Goal: Task Accomplishment & Management: Complete application form

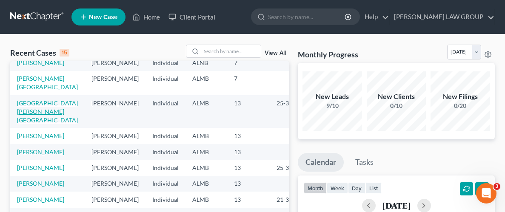
scroll to position [56, 0]
click at [30, 132] on link "[PERSON_NAME]" at bounding box center [40, 135] width 47 height 7
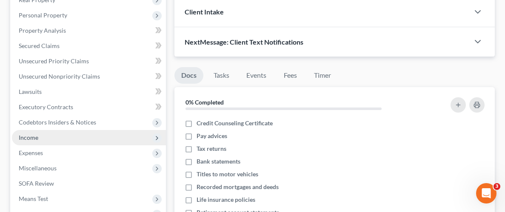
click at [30, 136] on span "Income" at bounding box center [29, 137] width 20 height 7
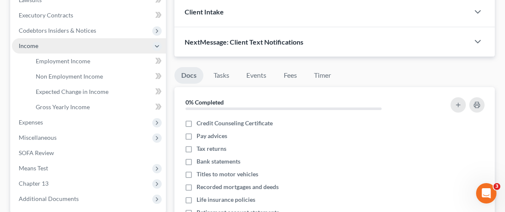
scroll to position [143, 0]
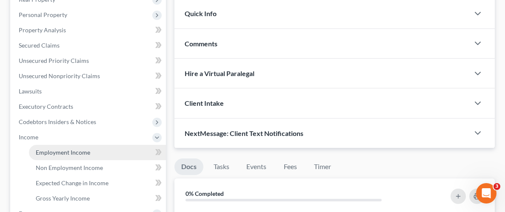
click at [60, 151] on span "Employment Income" at bounding box center [63, 152] width 54 height 7
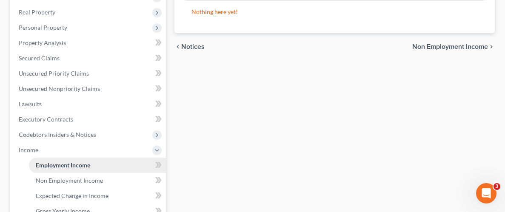
scroll to position [136, 0]
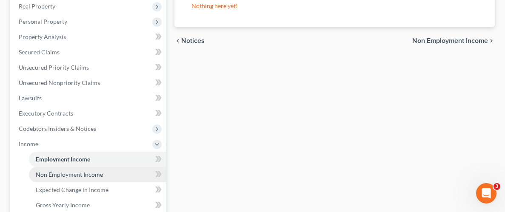
click at [55, 171] on span "Non Employment Income" at bounding box center [69, 174] width 67 height 7
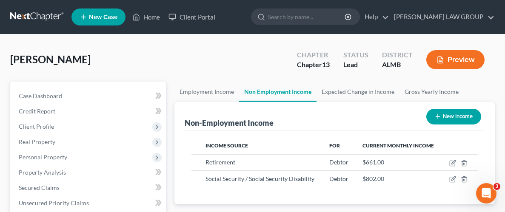
click at [251, 19] on ul "New Case Home Client Portal - No Result - See all results Or Press Enter... Hel…" at bounding box center [284, 17] width 424 height 22
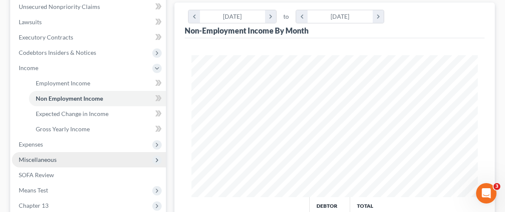
scroll to position [220, 0]
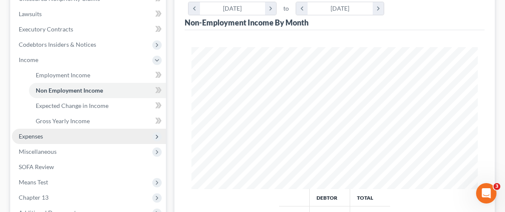
click at [25, 138] on span "Expenses" at bounding box center [31, 136] width 24 height 7
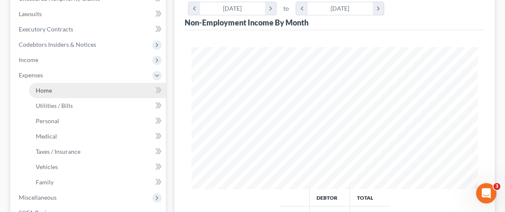
click at [49, 89] on span "Home" at bounding box center [44, 90] width 16 height 7
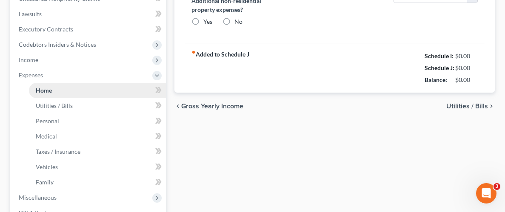
scroll to position [178, 0]
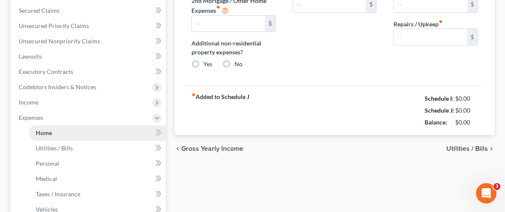
type input "0.00"
radio input "true"
type input "0.00"
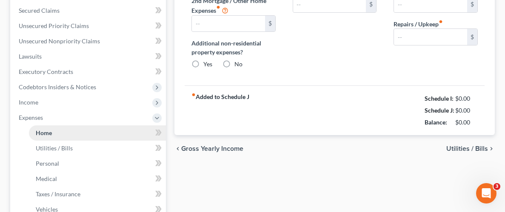
type input "0.00"
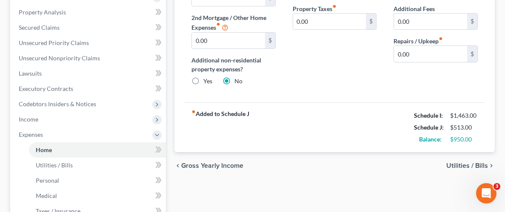
scroll to position [161, 0]
click at [456, 163] on span "Utilities / Bills" at bounding box center [468, 166] width 42 height 7
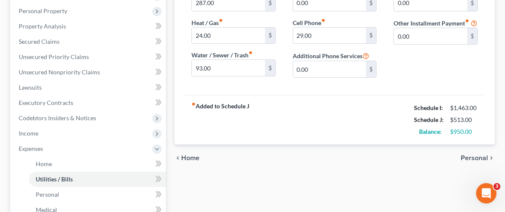
scroll to position [149, 0]
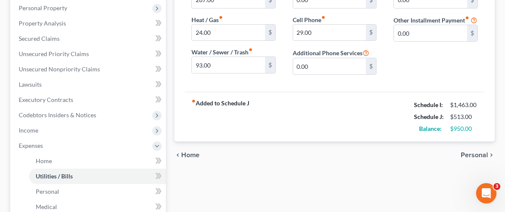
click at [474, 155] on span "Personal" at bounding box center [474, 155] width 27 height 7
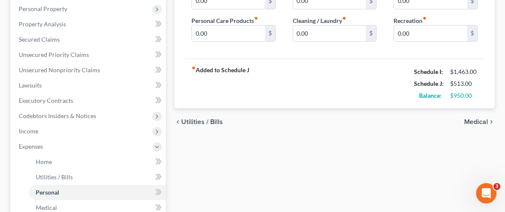
scroll to position [155, 0]
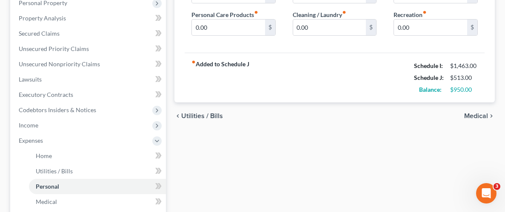
click at [478, 115] on span "Medical" at bounding box center [477, 116] width 24 height 7
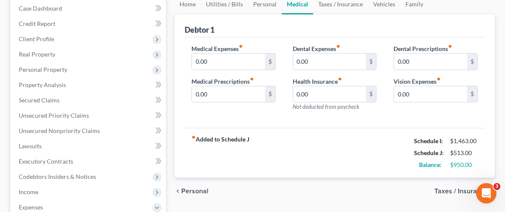
scroll to position [123, 0]
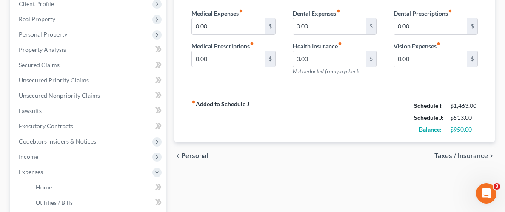
click at [468, 157] on span "Taxes / Insurance" at bounding box center [462, 156] width 54 height 7
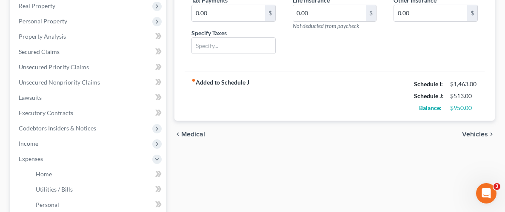
scroll to position [138, 0]
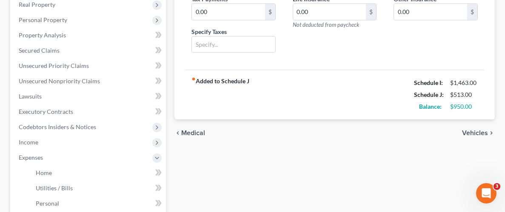
click at [468, 133] on span "Vehicles" at bounding box center [475, 133] width 26 height 7
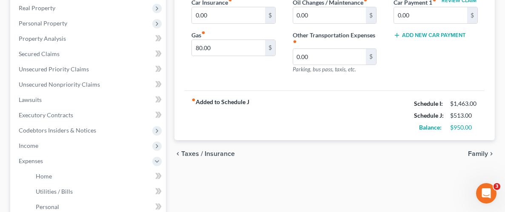
click at [478, 151] on span "Family" at bounding box center [478, 154] width 20 height 7
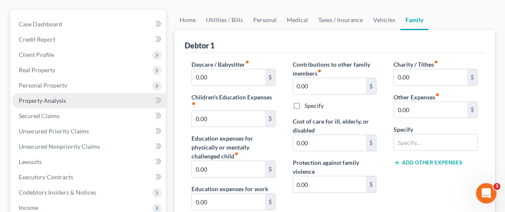
scroll to position [71, 0]
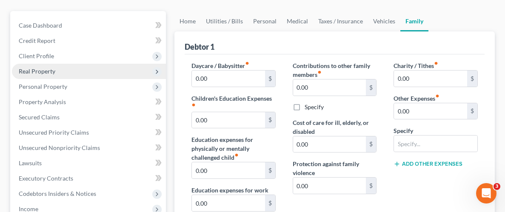
click at [33, 72] on span "Real Property" at bounding box center [37, 71] width 37 height 7
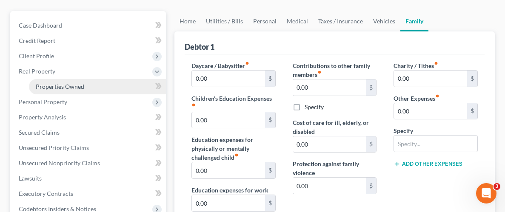
click at [75, 85] on span "Properties Owned" at bounding box center [60, 86] width 49 height 7
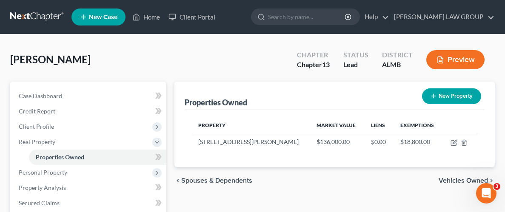
click at [250, 61] on div "[PERSON_NAME] Upgraded Chapter Chapter 13 Status Lead District ALMB Preview" at bounding box center [252, 63] width 485 height 37
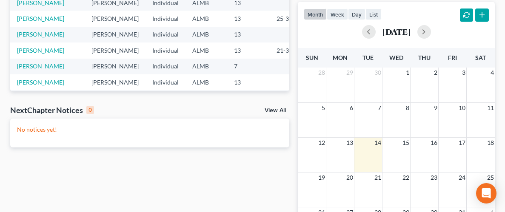
scroll to position [34, 0]
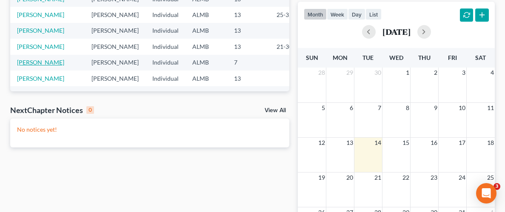
click at [30, 59] on link "[PERSON_NAME]" at bounding box center [40, 62] width 47 height 7
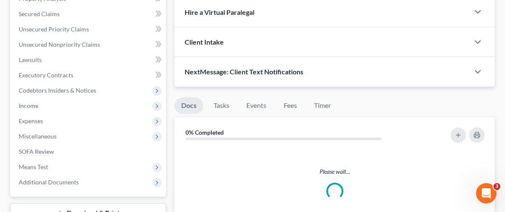
scroll to position [150, 0]
